Goal: Information Seeking & Learning: Learn about a topic

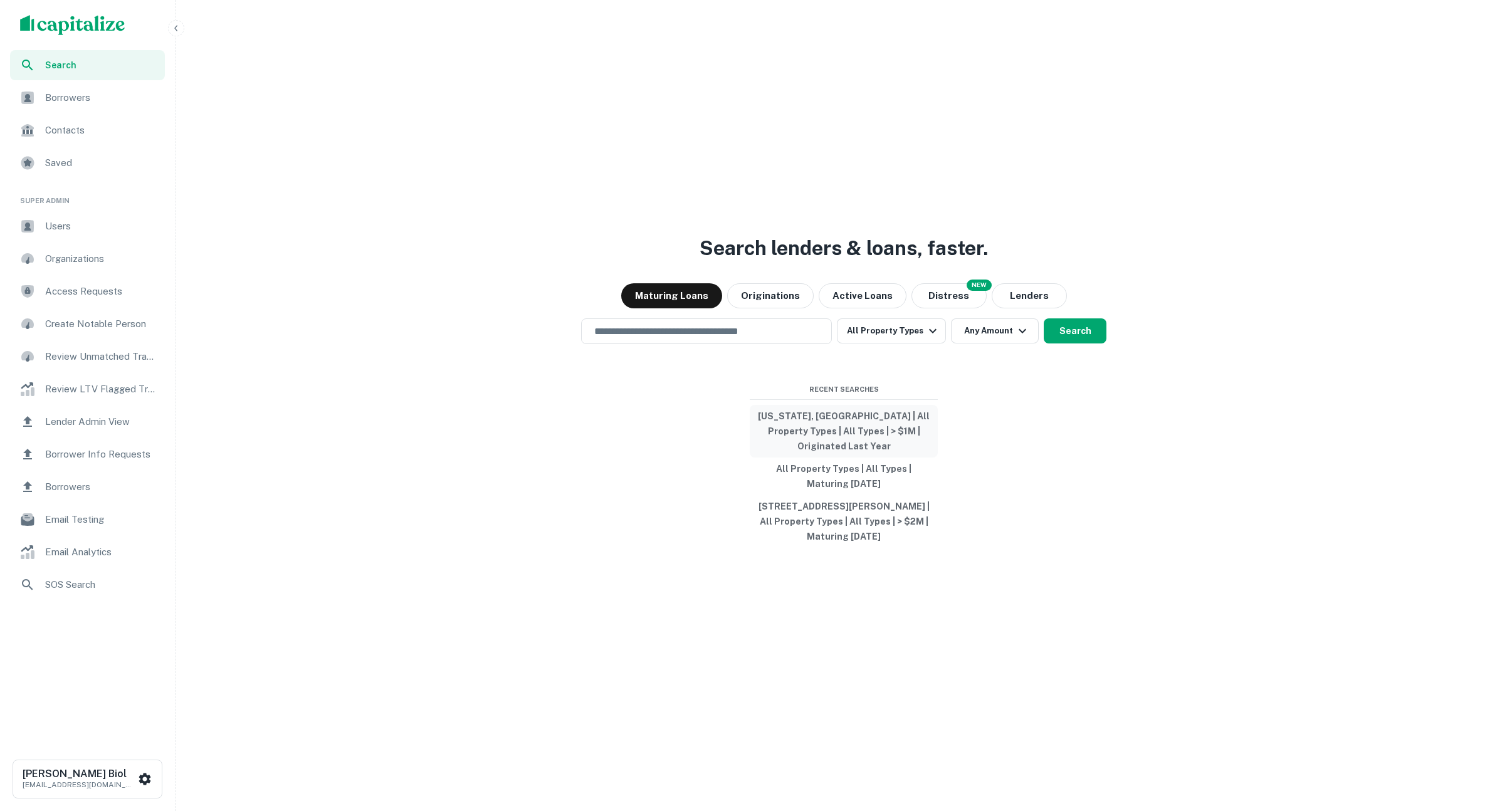
click at [845, 423] on button "[US_STATE], [GEOGRAPHIC_DATA] | All Property Types | All Types | > $1M | Origin…" at bounding box center [843, 431] width 188 height 53
type input "**********"
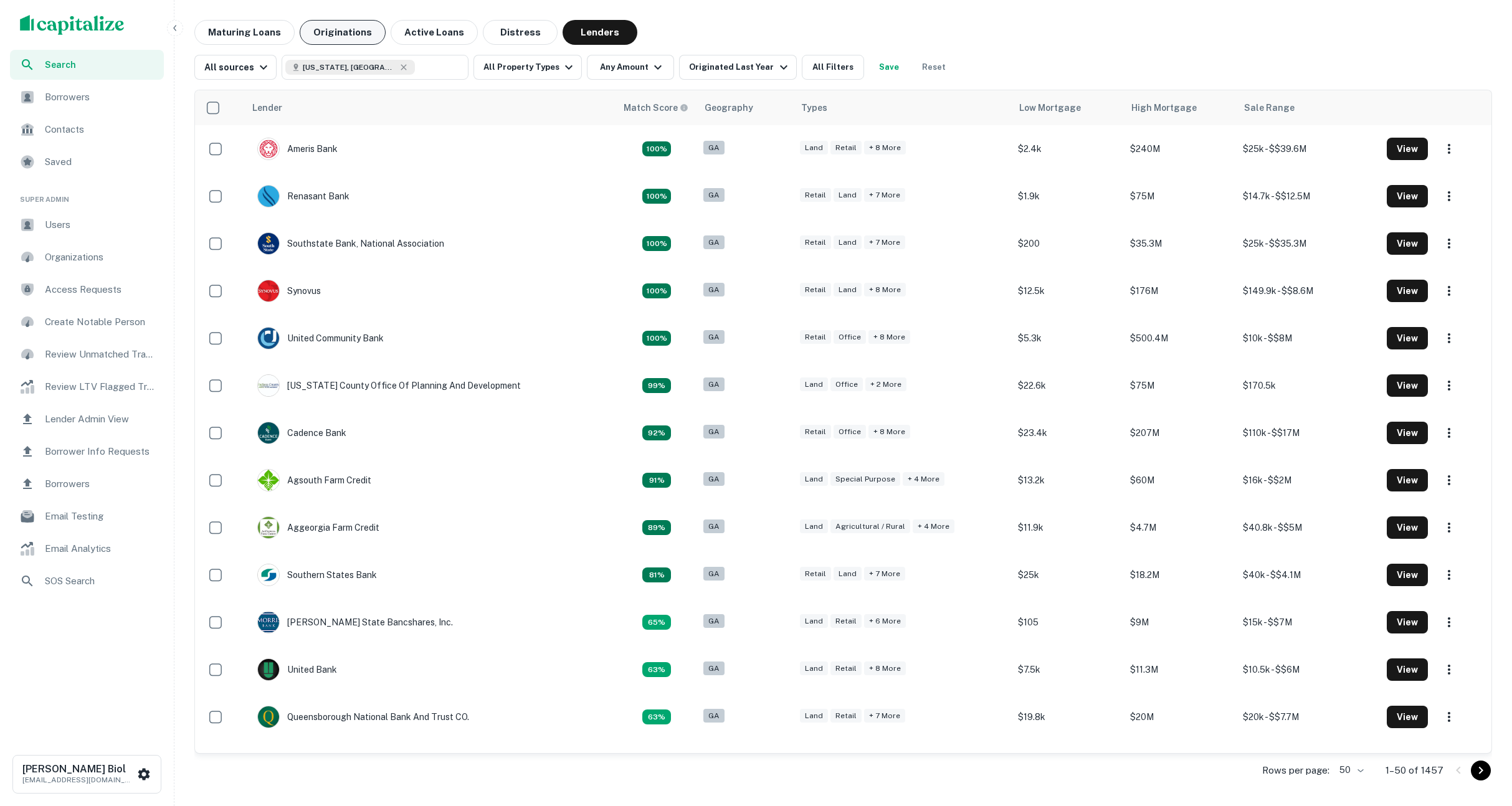
click at [340, 31] on button "Originations" at bounding box center [342, 33] width 86 height 25
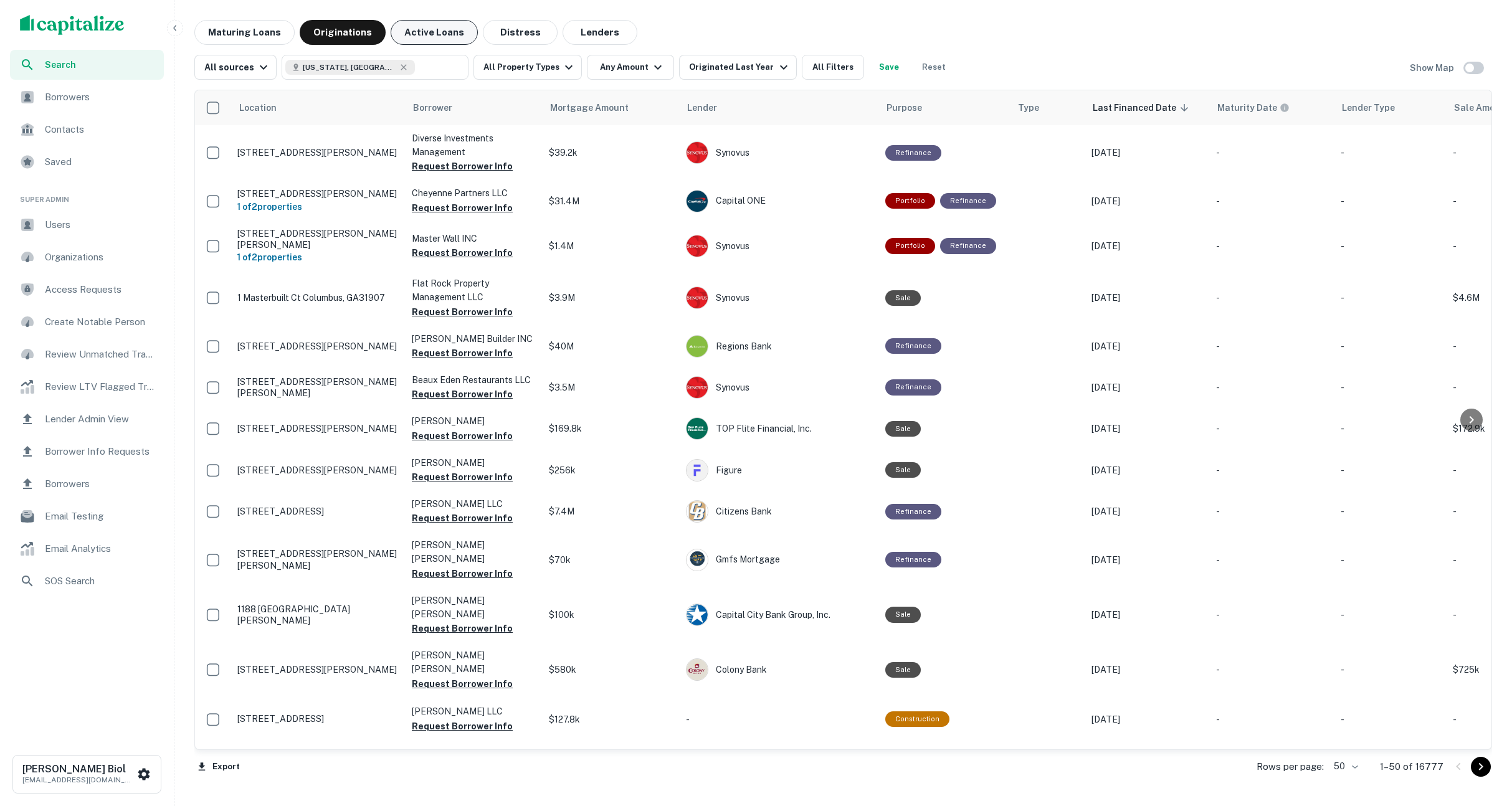
click at [429, 36] on button "Active Loans" at bounding box center [434, 33] width 87 height 25
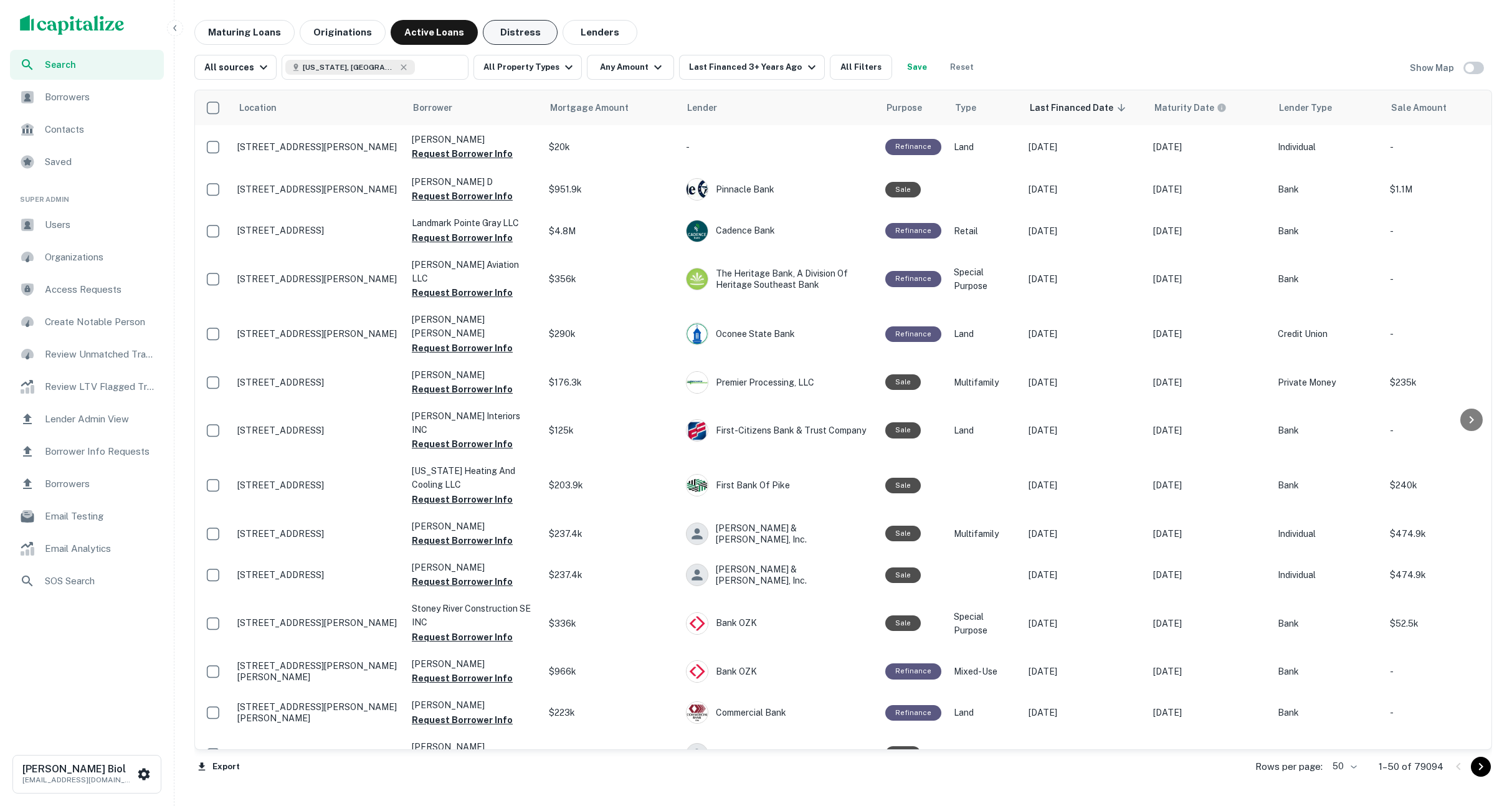
click at [516, 35] on button "Distress" at bounding box center [520, 33] width 75 height 25
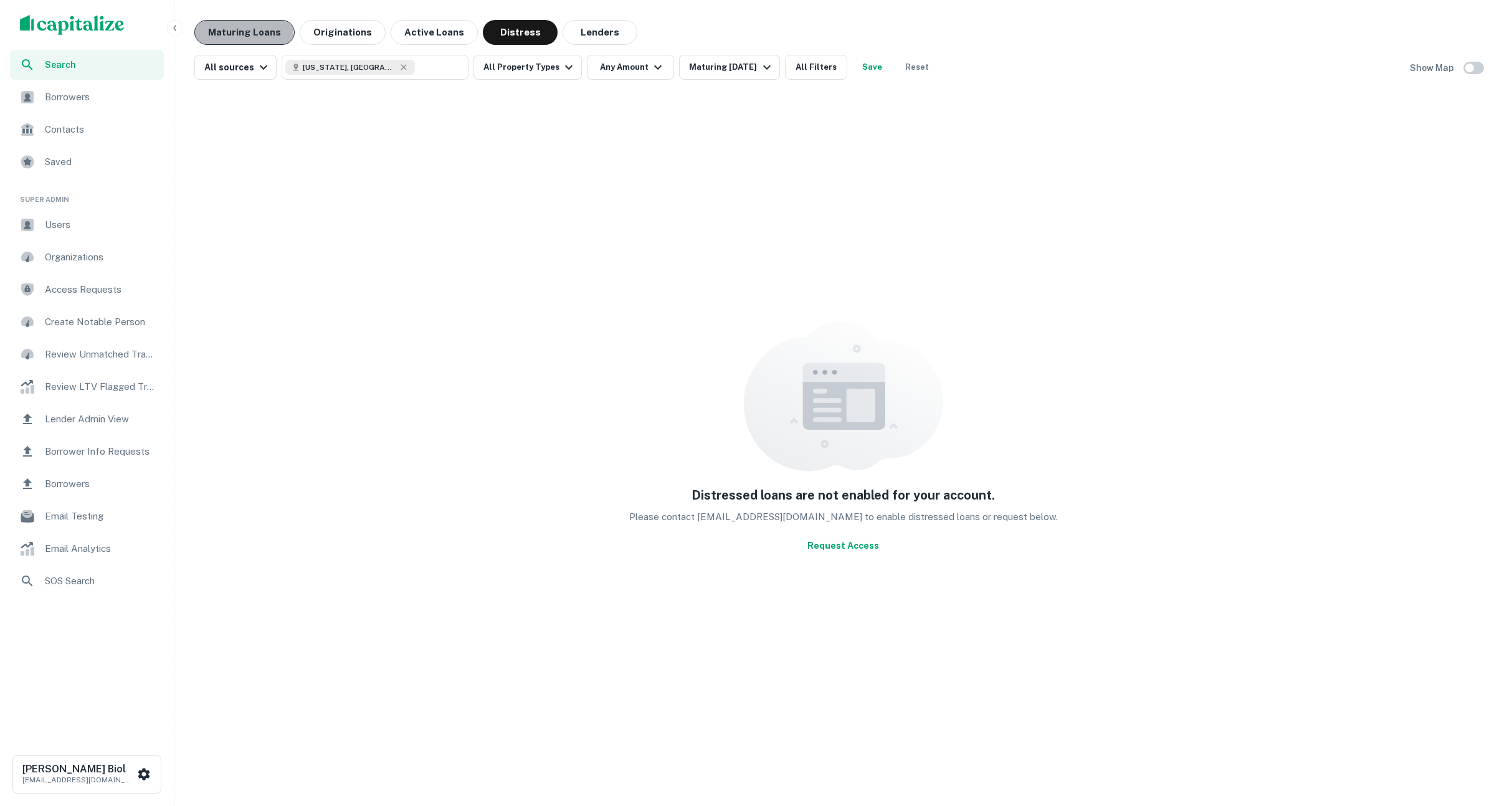
click at [235, 36] on button "Maturing Loans" at bounding box center [245, 33] width 101 height 25
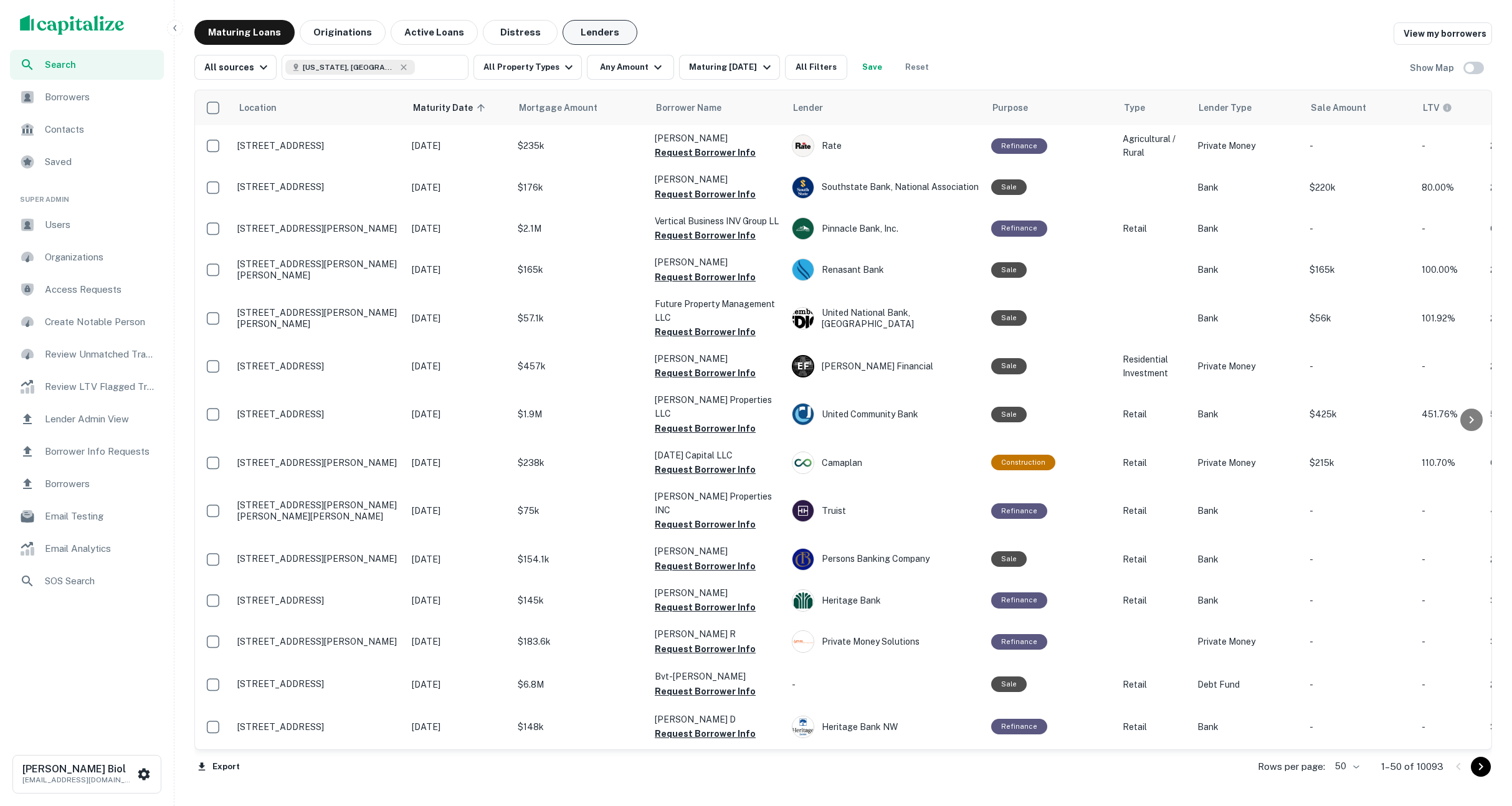
click at [615, 27] on button "Lenders" at bounding box center [600, 33] width 75 height 25
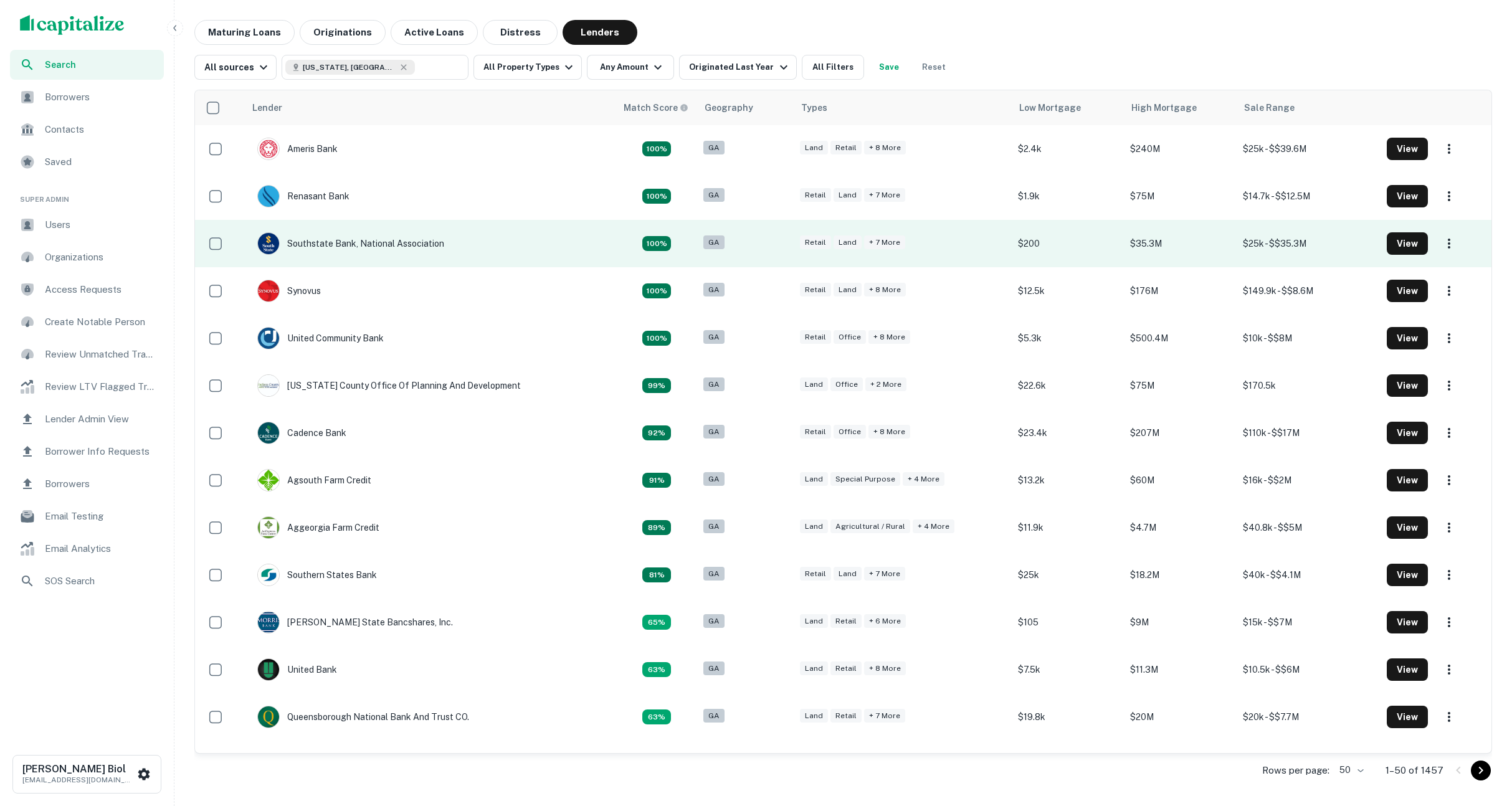
click at [455, 246] on td "Southstate Bank, National Association" at bounding box center [431, 243] width 371 height 47
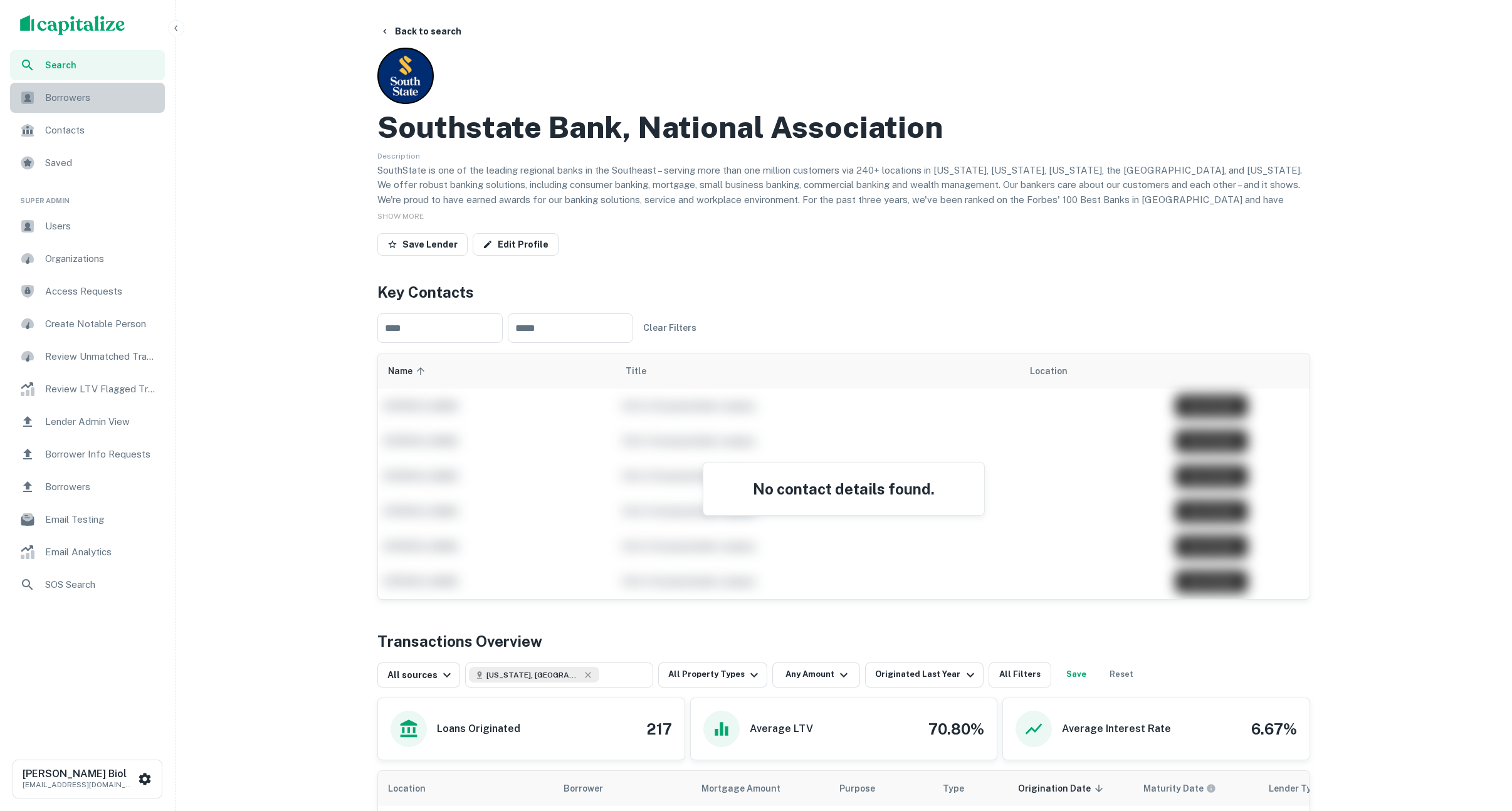
click at [72, 93] on span "Borrowers" at bounding box center [101, 97] width 112 height 15
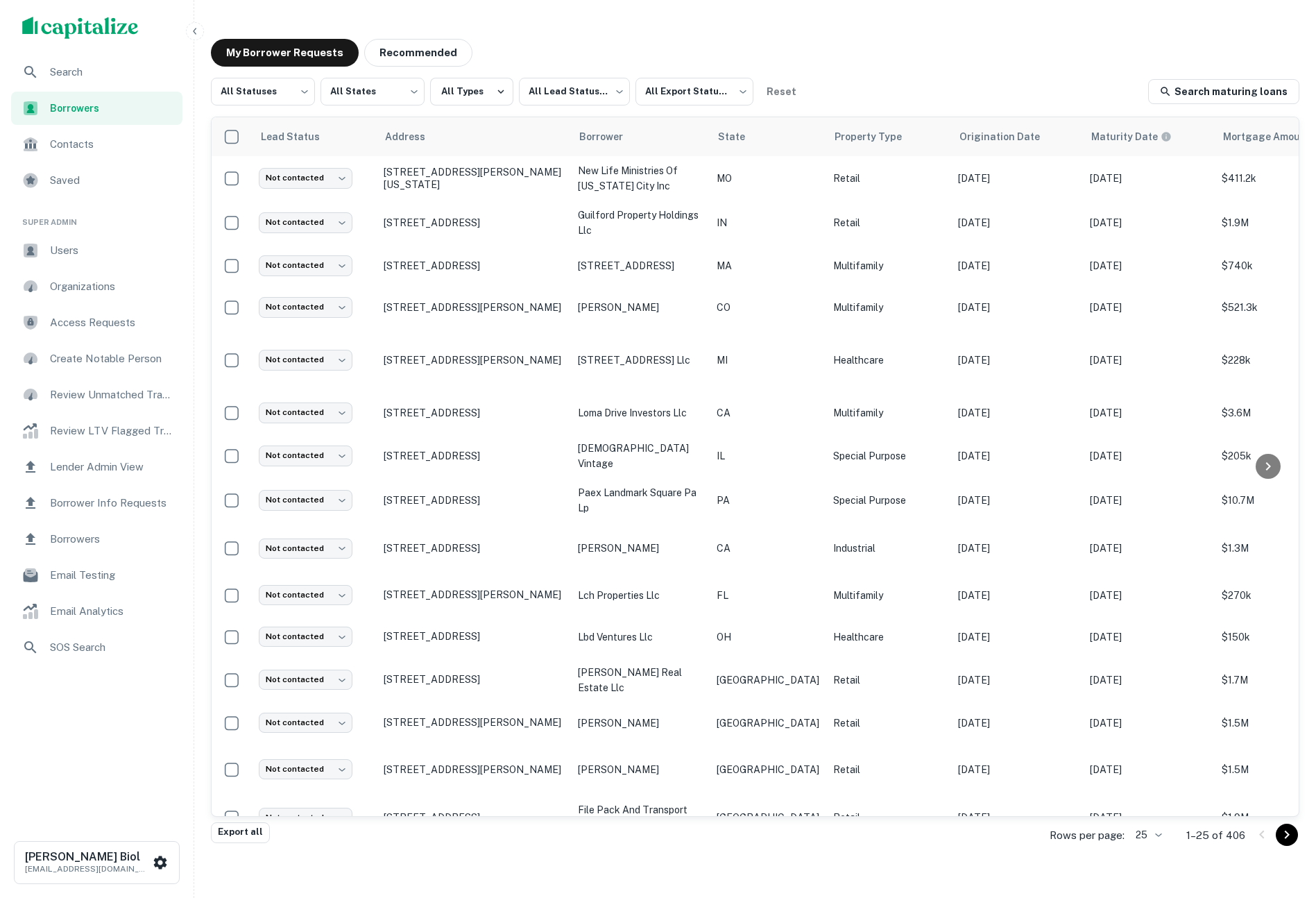
click at [99, 147] on span "Contacts" at bounding box center [112, 144] width 124 height 16
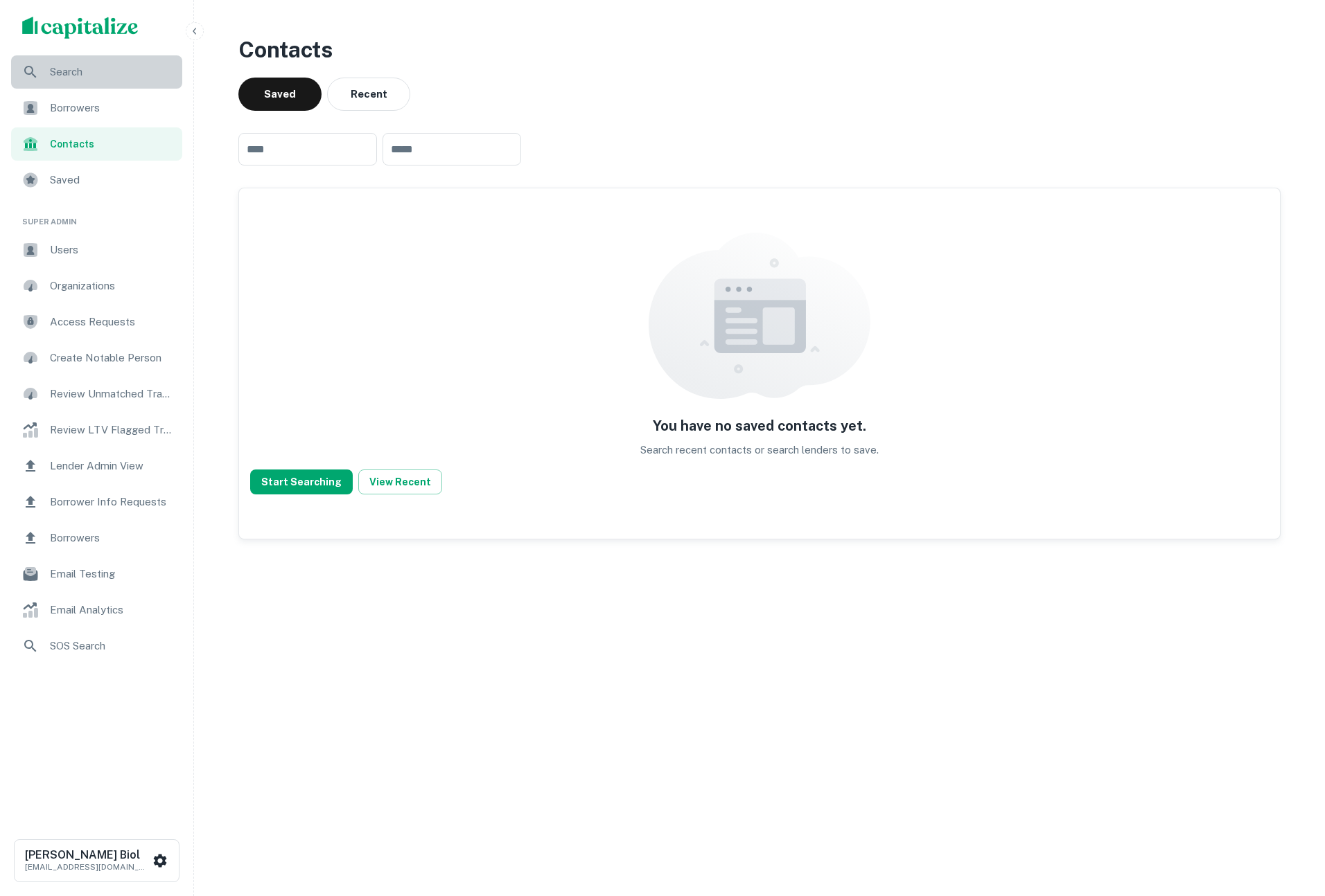
click at [68, 60] on div "Search" at bounding box center [96, 72] width 171 height 33
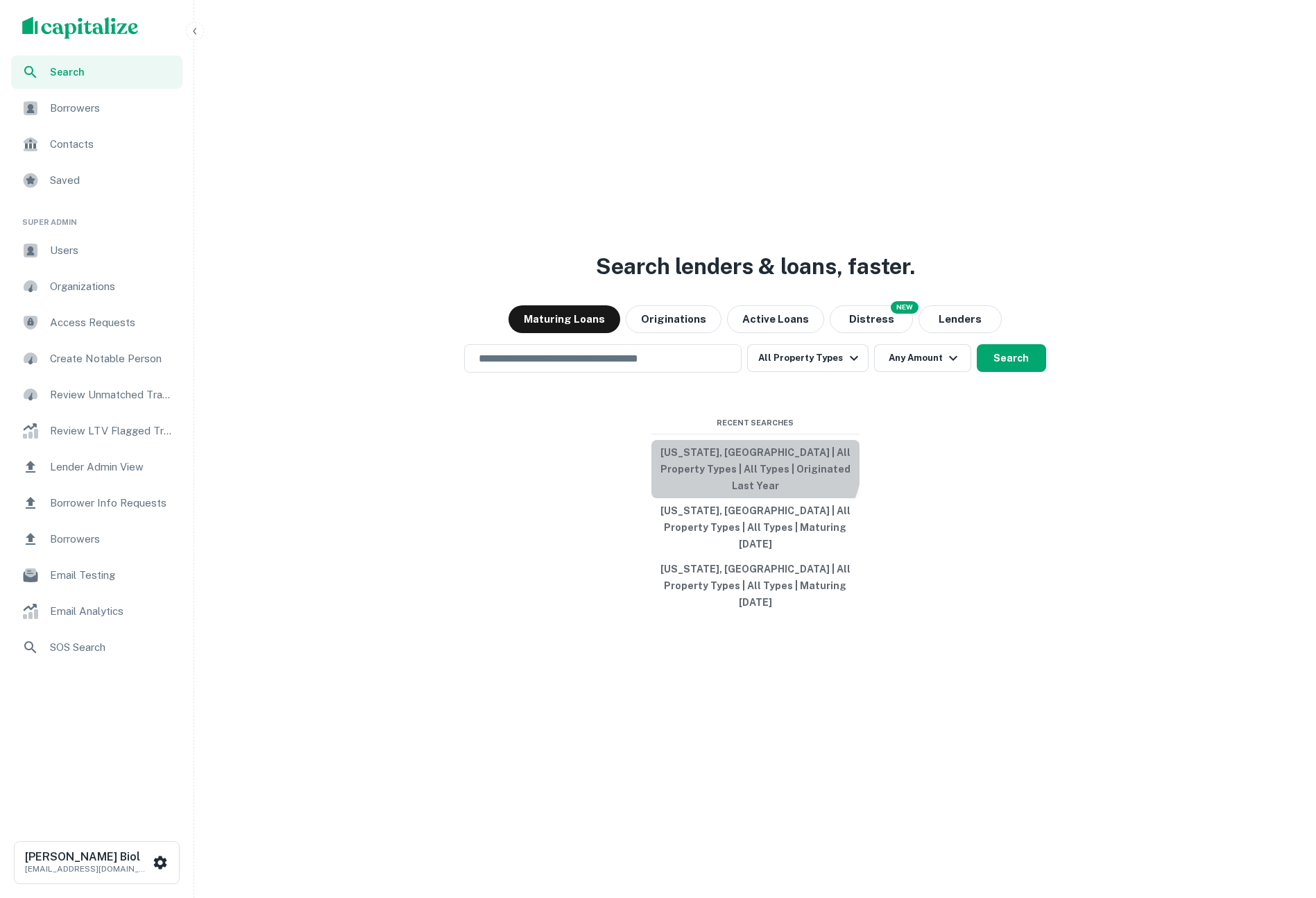
click at [727, 476] on button "[US_STATE], [GEOGRAPHIC_DATA] | All Property Types | All Types | Originated Las…" at bounding box center [755, 469] width 208 height 58
type input "**********"
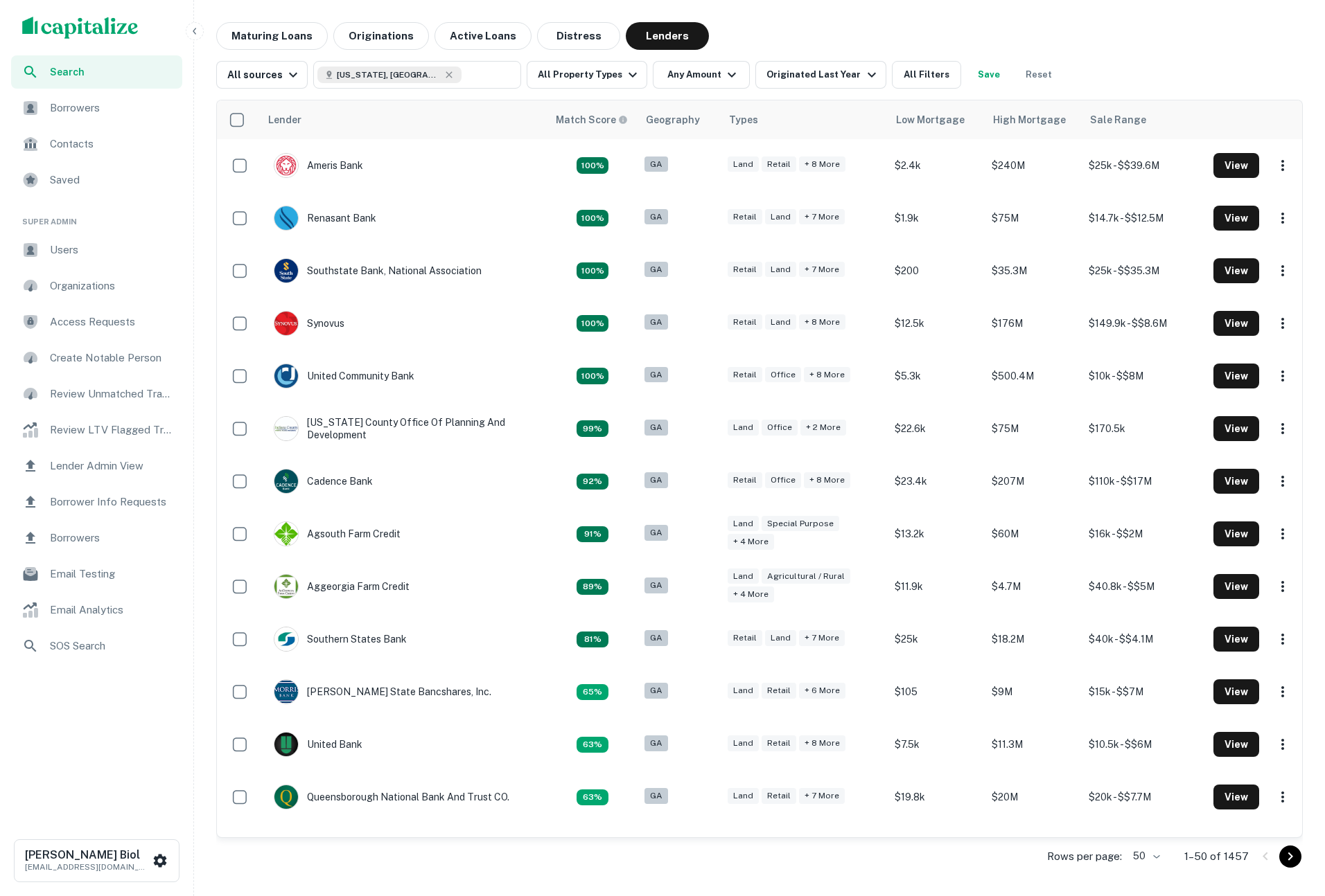
scroll to position [142, 0]
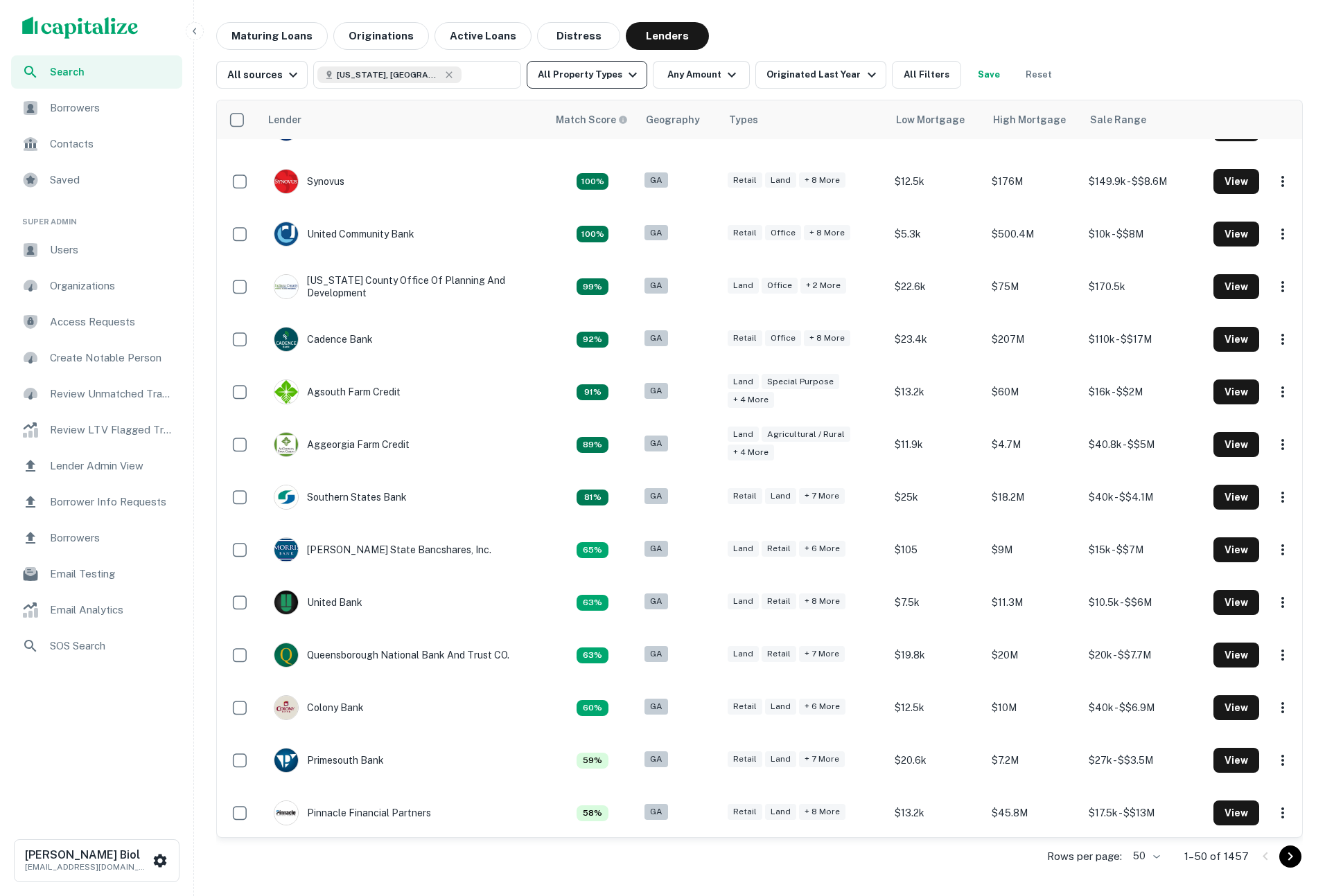
click at [597, 79] on button "All Property Types" at bounding box center [586, 75] width 121 height 28
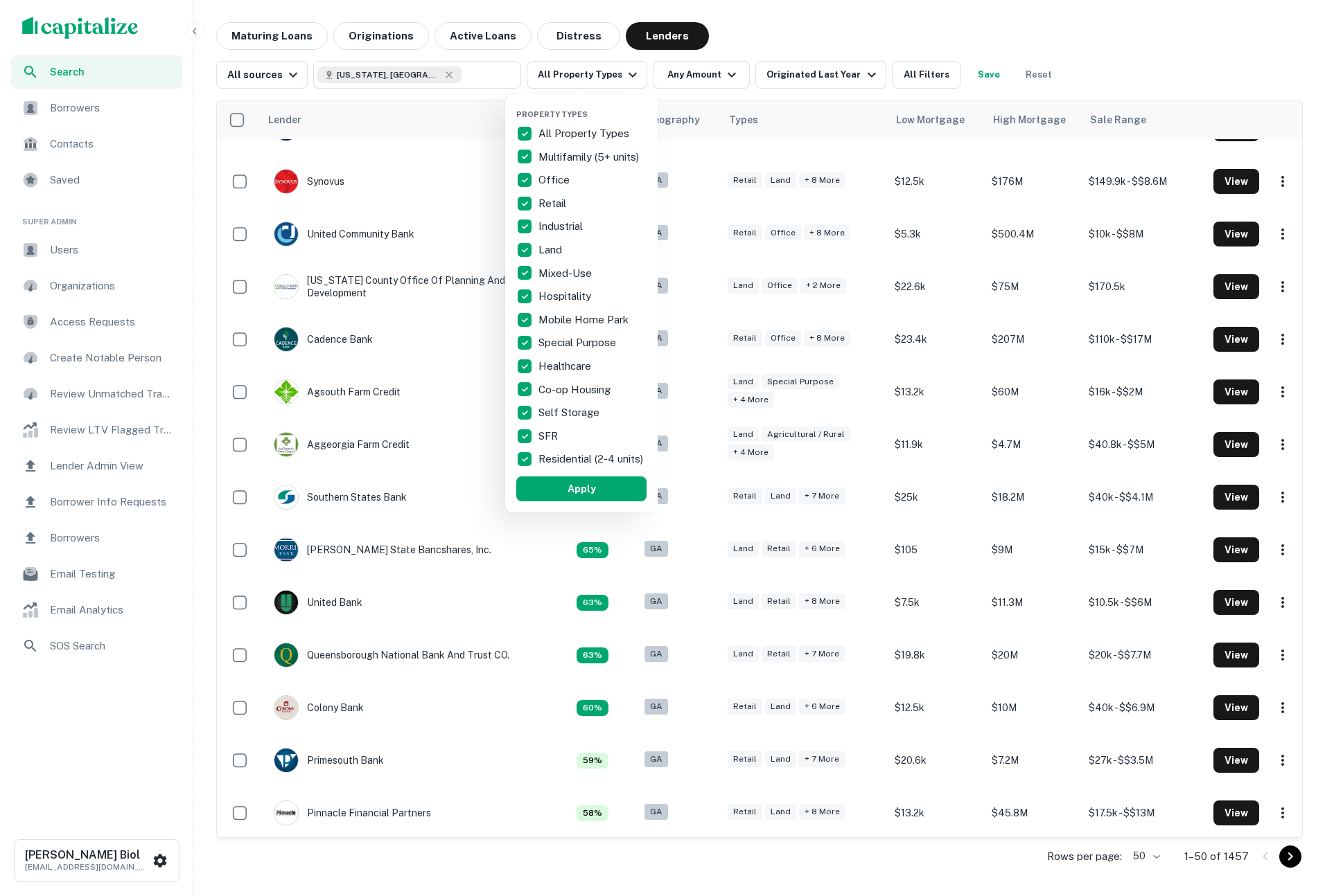
click at [567, 130] on p "All Property Types" at bounding box center [585, 133] width 94 height 16
click at [566, 159] on p "Multifamily (5+ units)" at bounding box center [590, 157] width 104 height 16
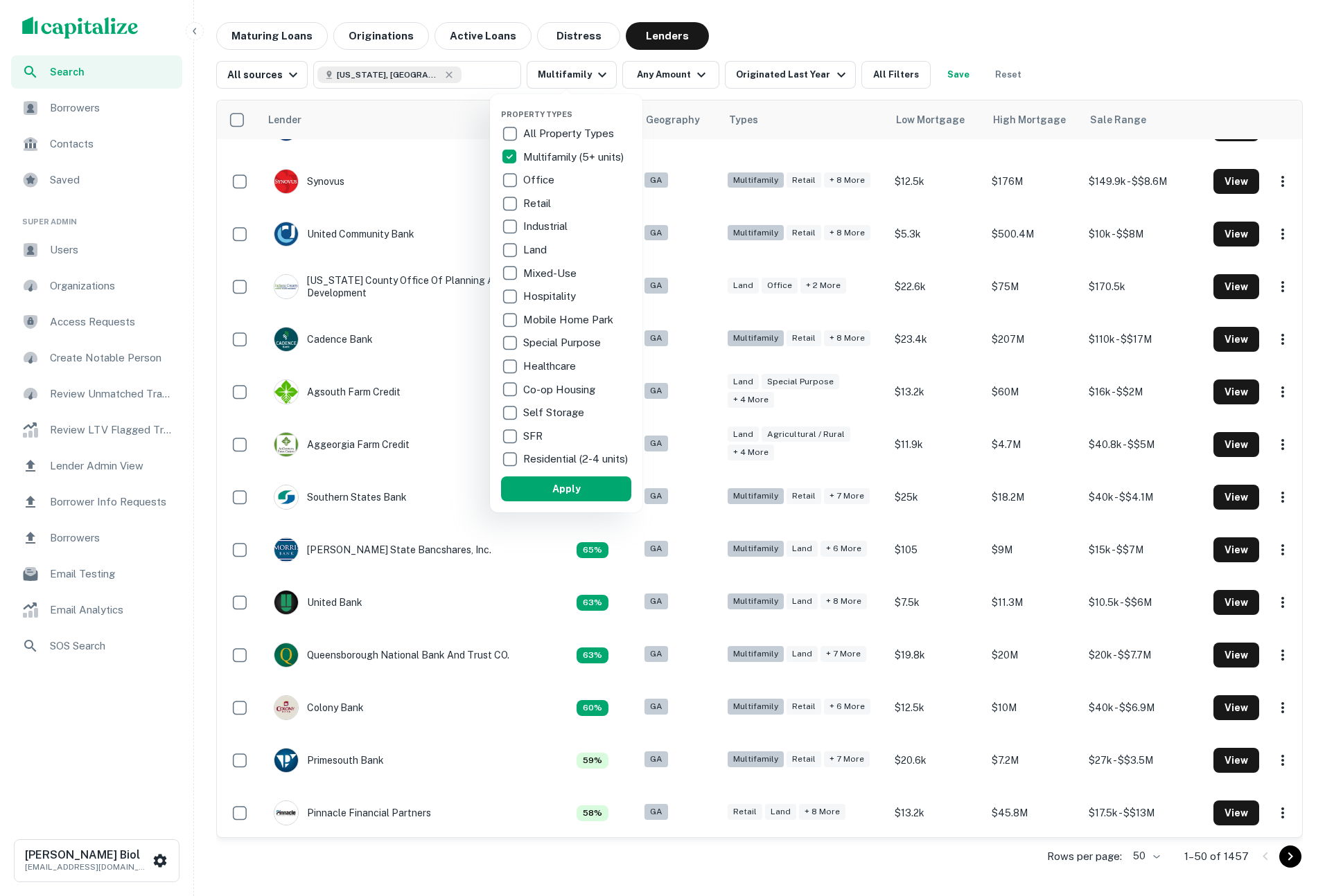
click at [558, 416] on p "Self Storage" at bounding box center [554, 413] width 63 height 16
click at [670, 81] on div at bounding box center [662, 448] width 1325 height 896
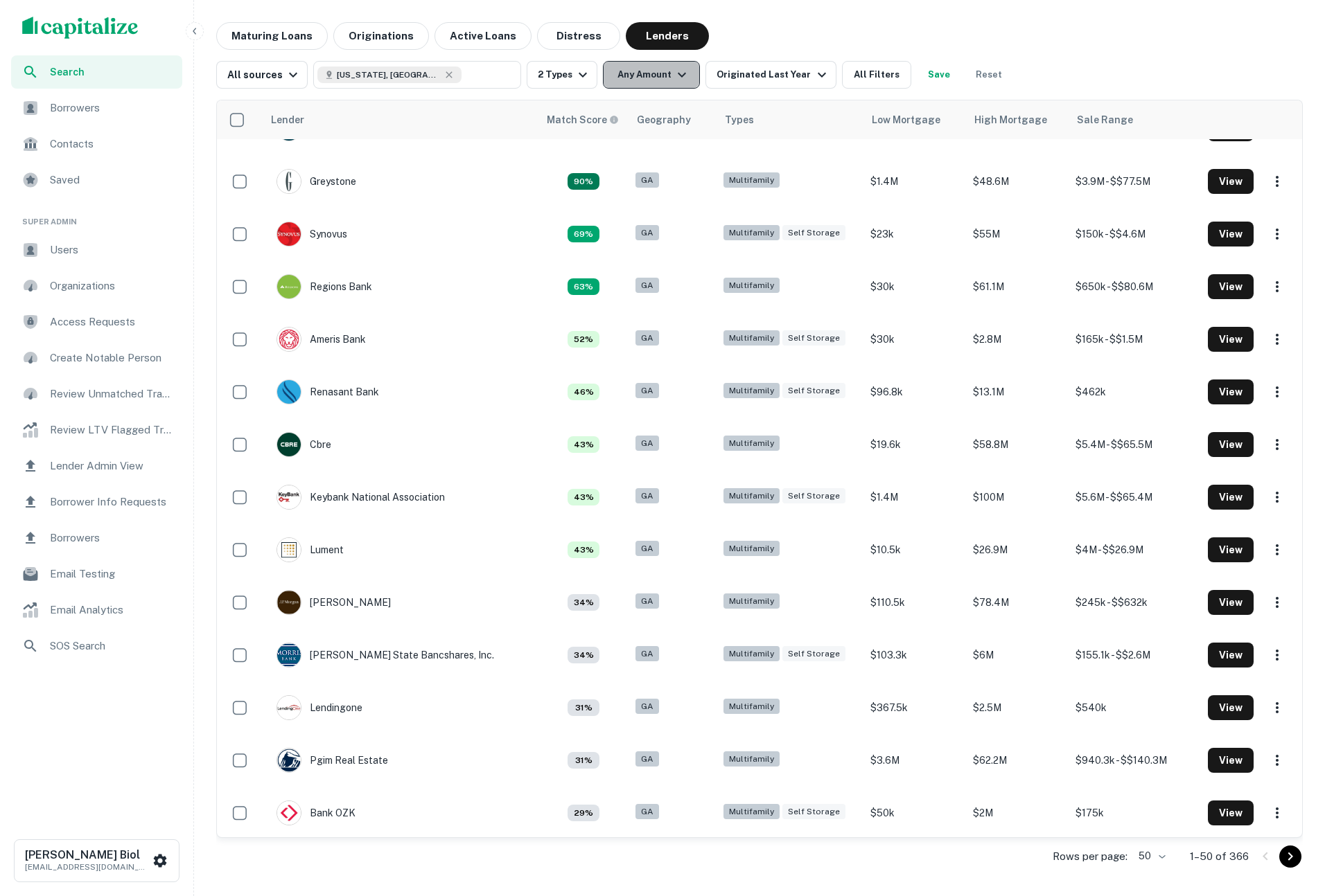
click at [657, 77] on button "Any Amount" at bounding box center [651, 75] width 97 height 28
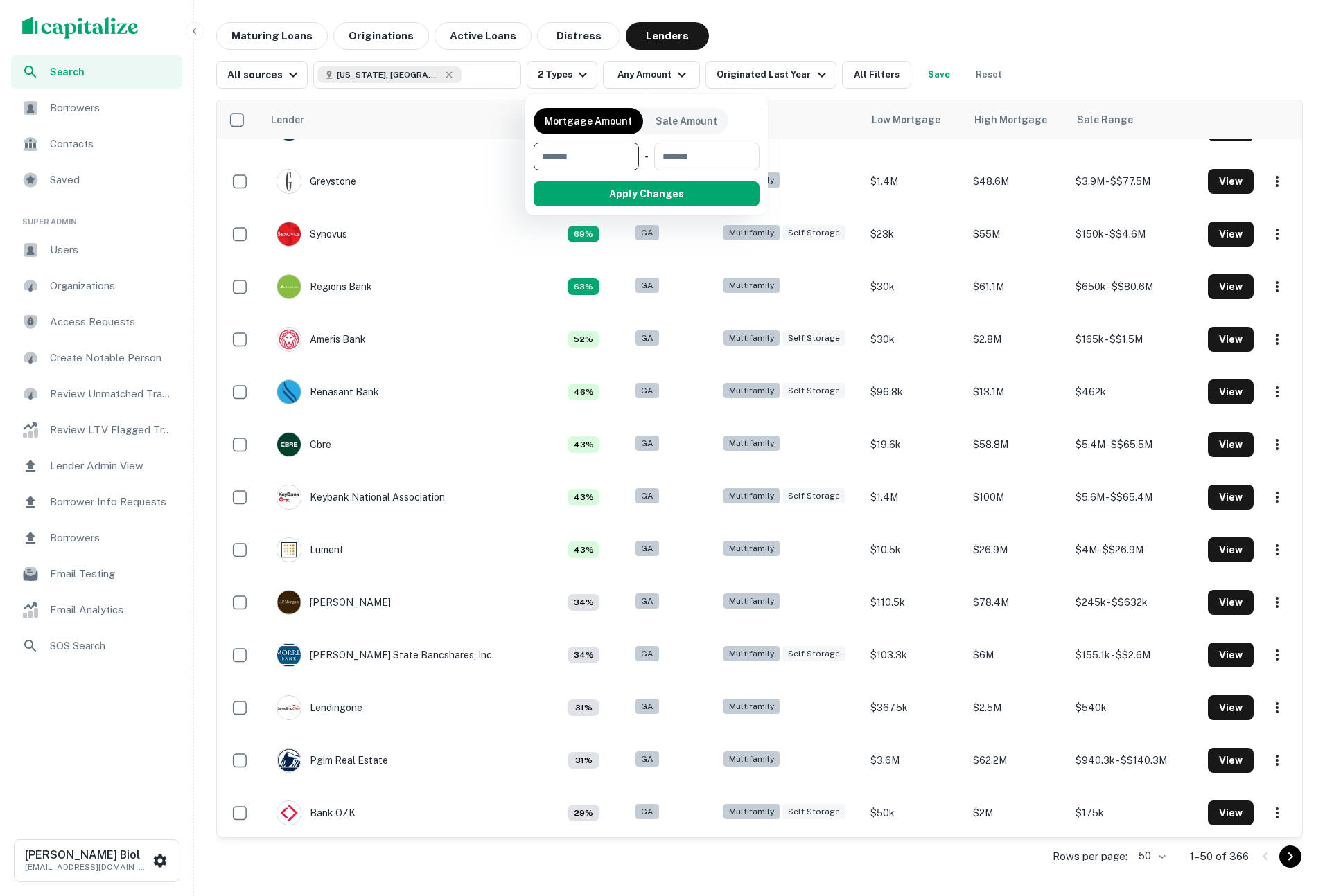
click at [458, 39] on div at bounding box center [662, 448] width 1325 height 896
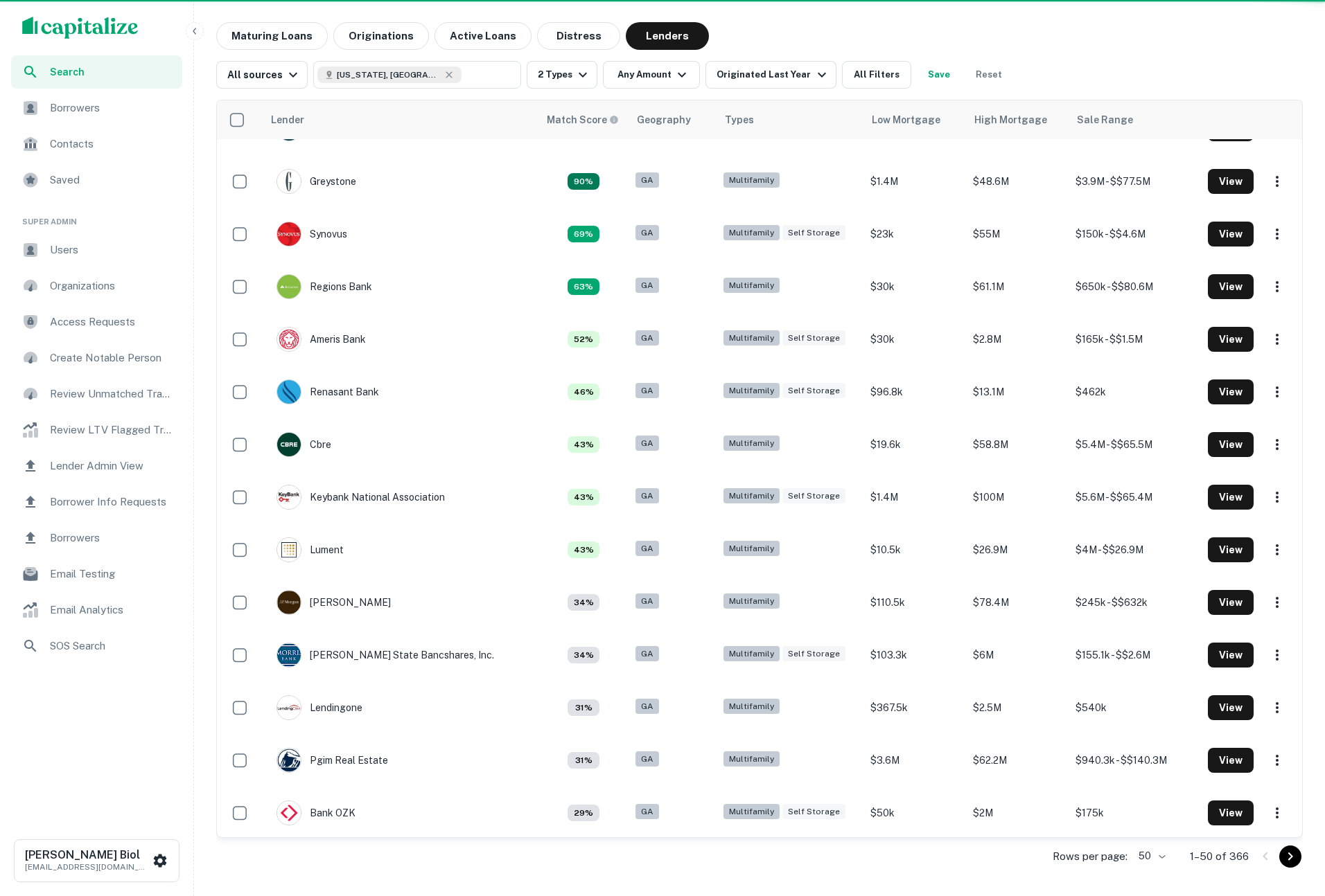
click at [371, 39] on button "Originations" at bounding box center [381, 36] width 95 height 28
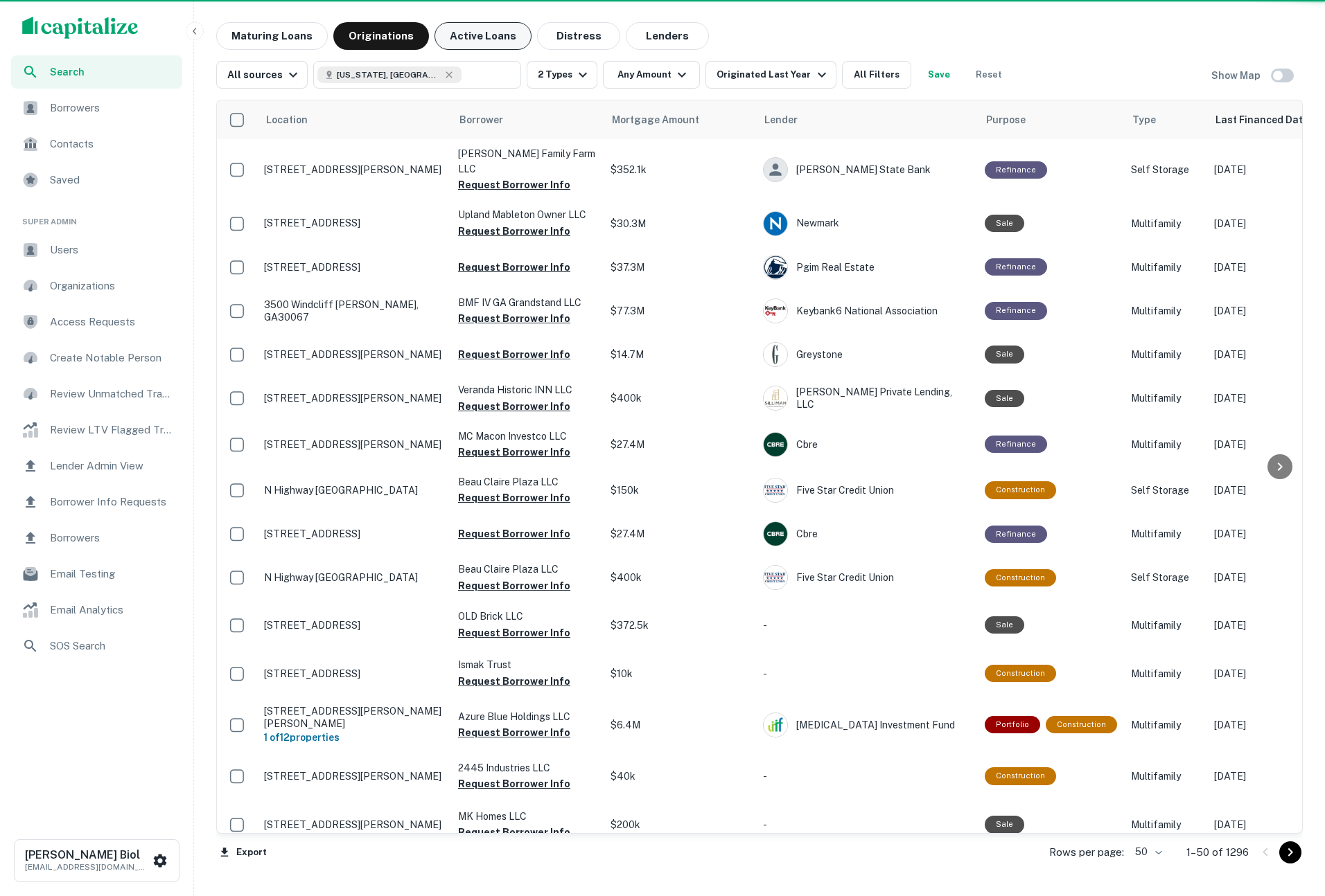
click at [475, 33] on button "Active Loans" at bounding box center [483, 36] width 97 height 28
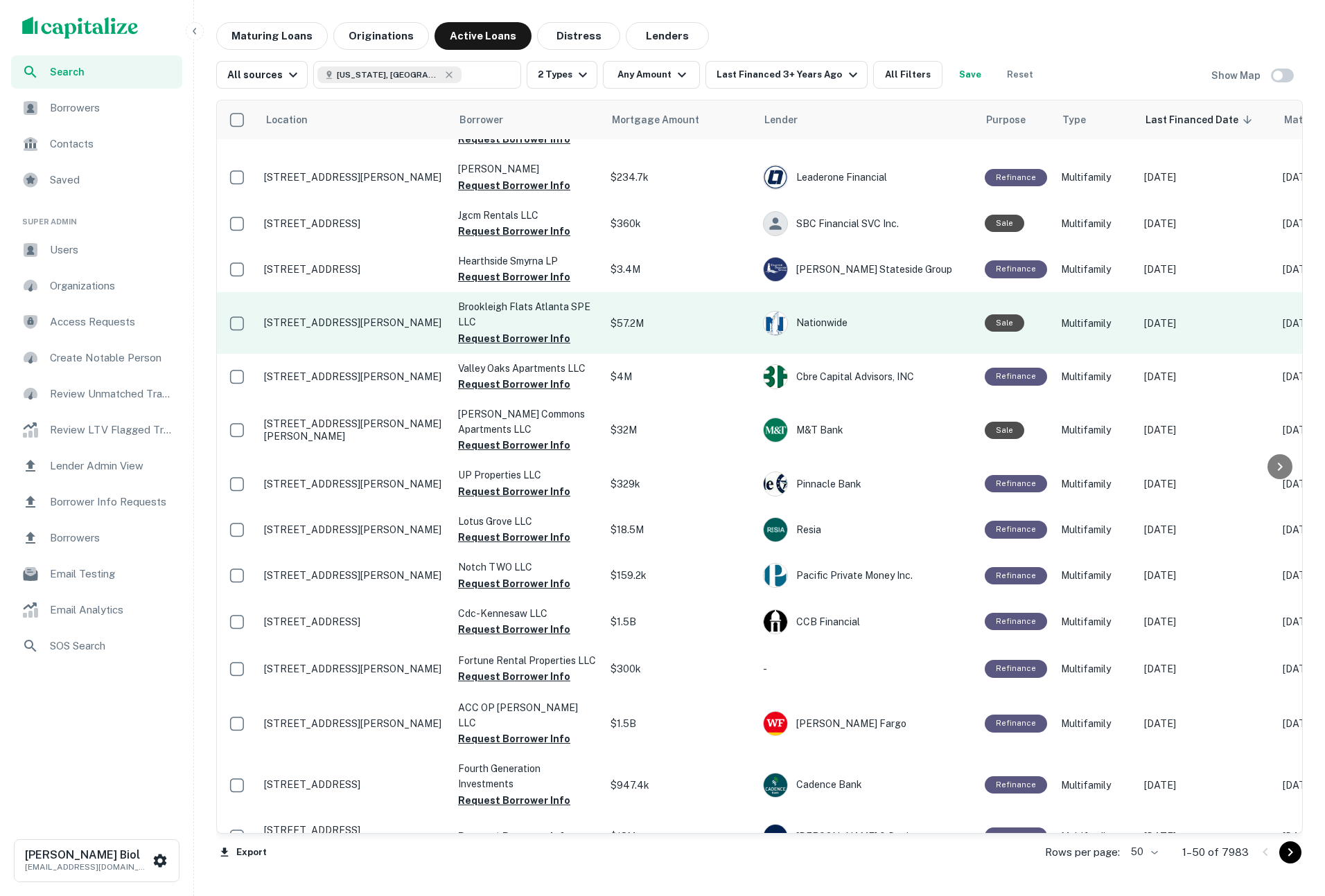
scroll to position [513, 0]
